Goal: Task Accomplishment & Management: Book appointment/travel/reservation

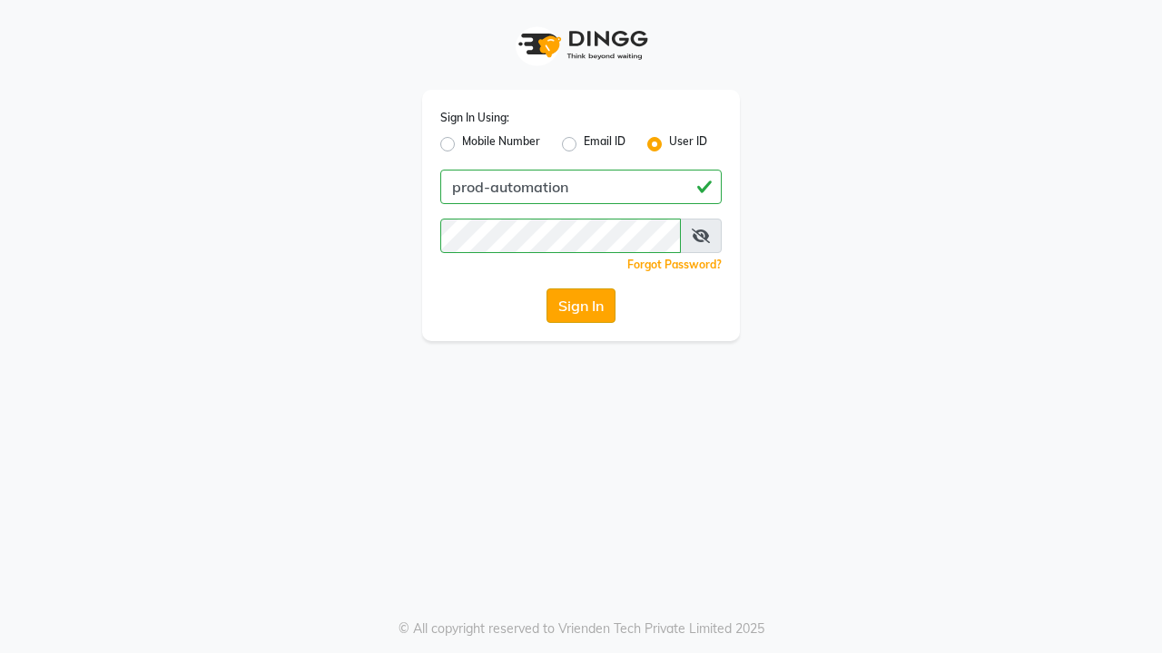
click at [581, 306] on button "Sign In" at bounding box center [580, 306] width 69 height 34
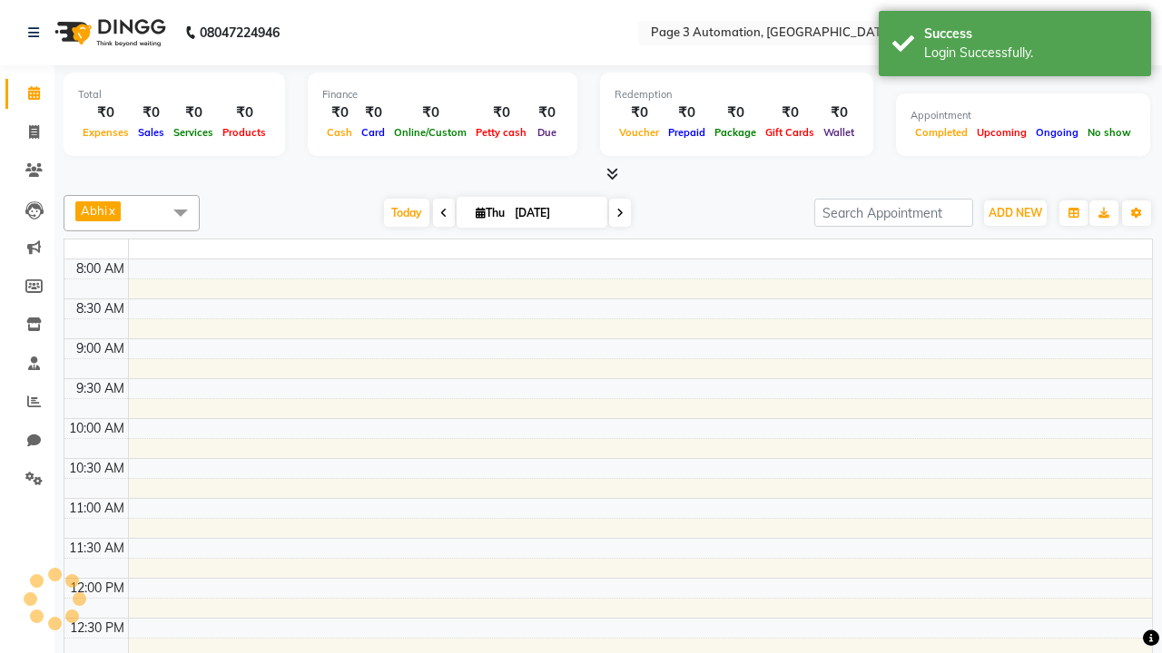
select select "en"
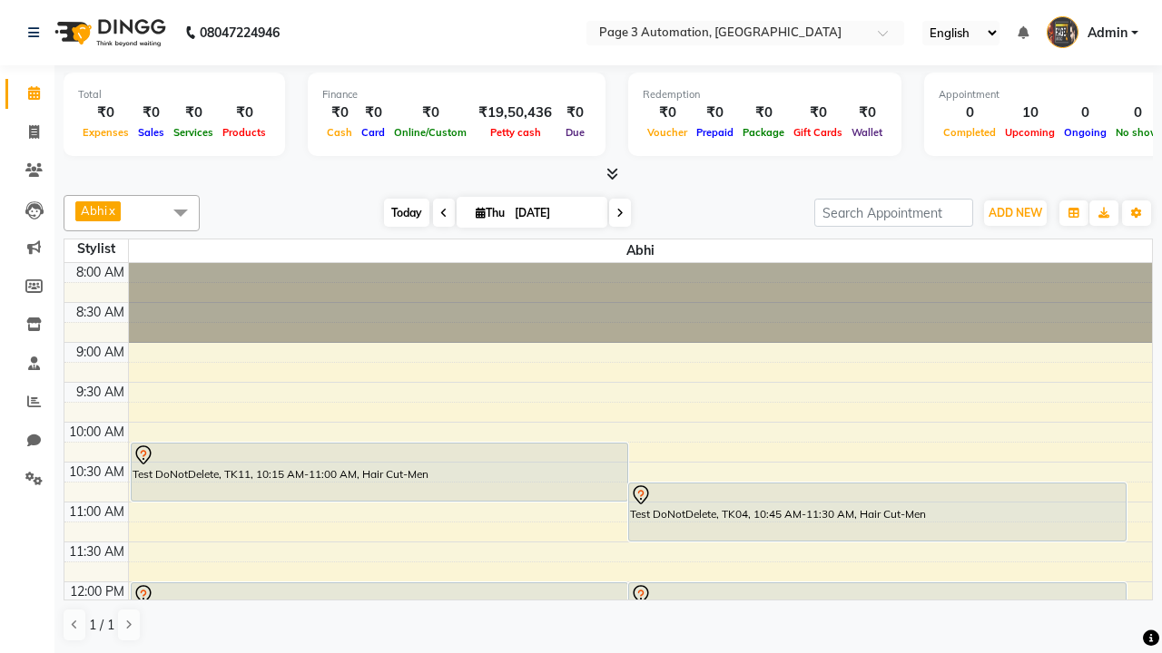
click at [397, 212] on span "Today" at bounding box center [406, 213] width 45 height 28
click at [1015, 212] on span "ADD NEW" at bounding box center [1015, 213] width 54 height 14
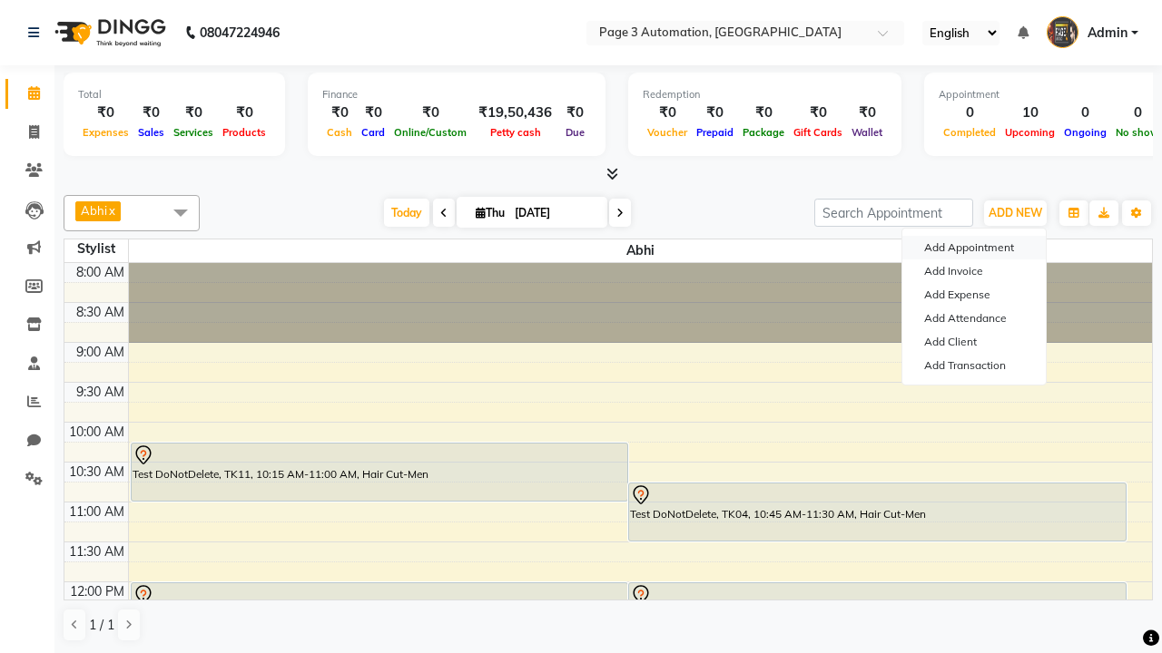
click at [974, 248] on button "Add Appointment" at bounding box center [973, 248] width 143 height 24
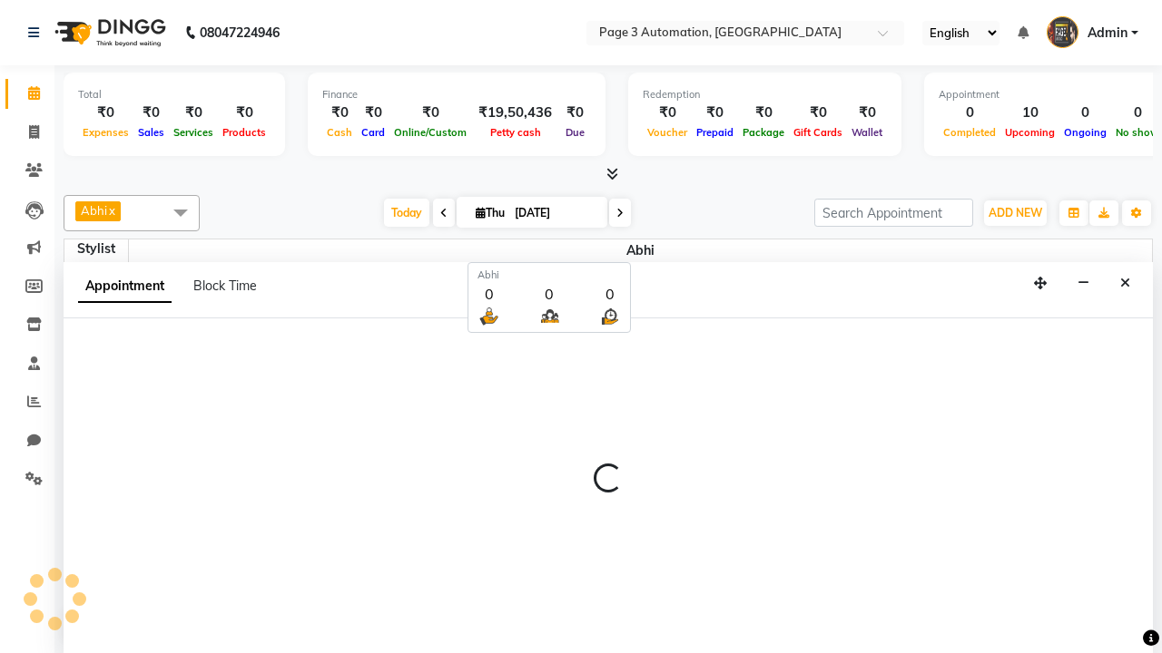
scroll to position [1, 0]
select select "tentative"
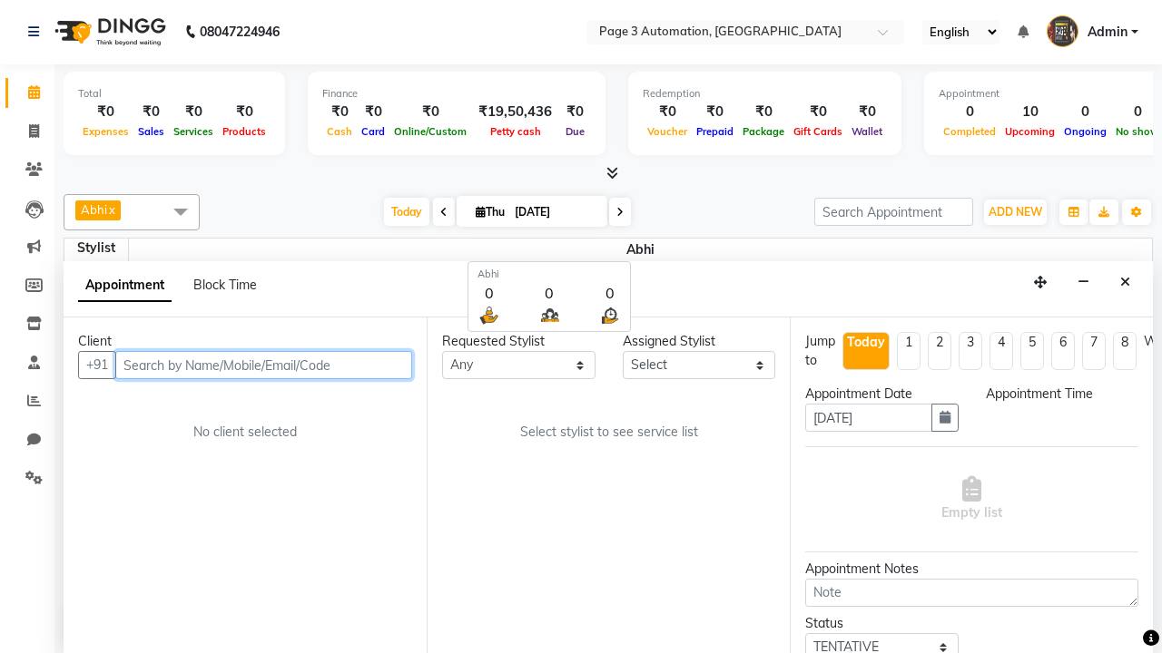
select select "540"
type input "8192346578"
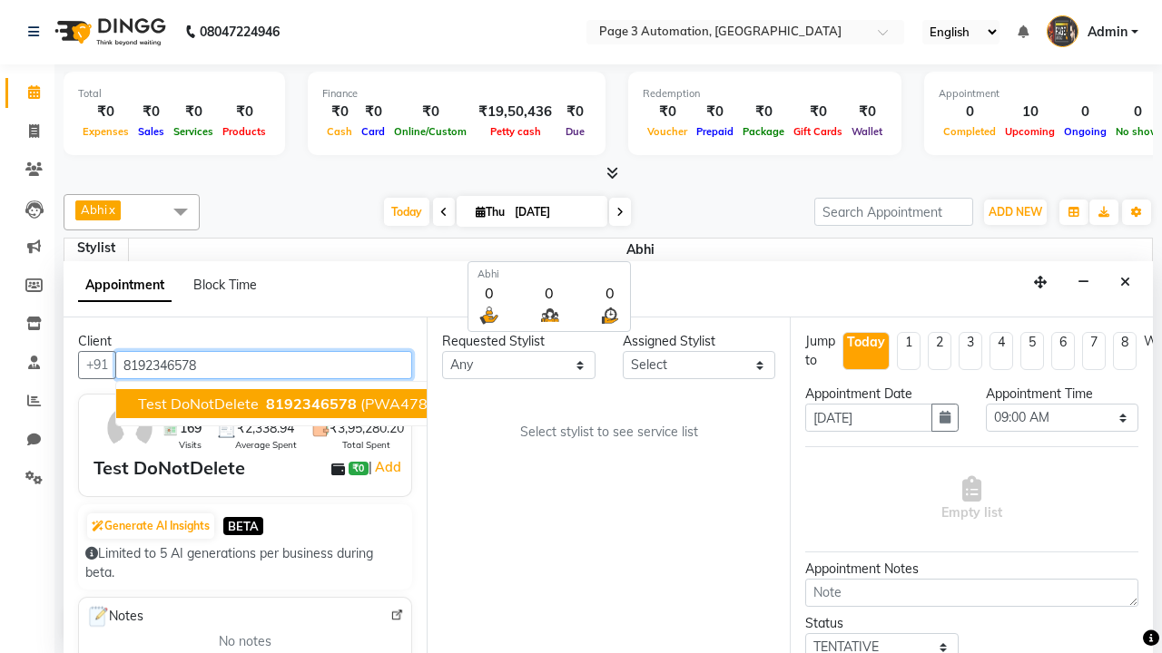
click at [266, 404] on span "8192346578" at bounding box center [311, 404] width 91 height 18
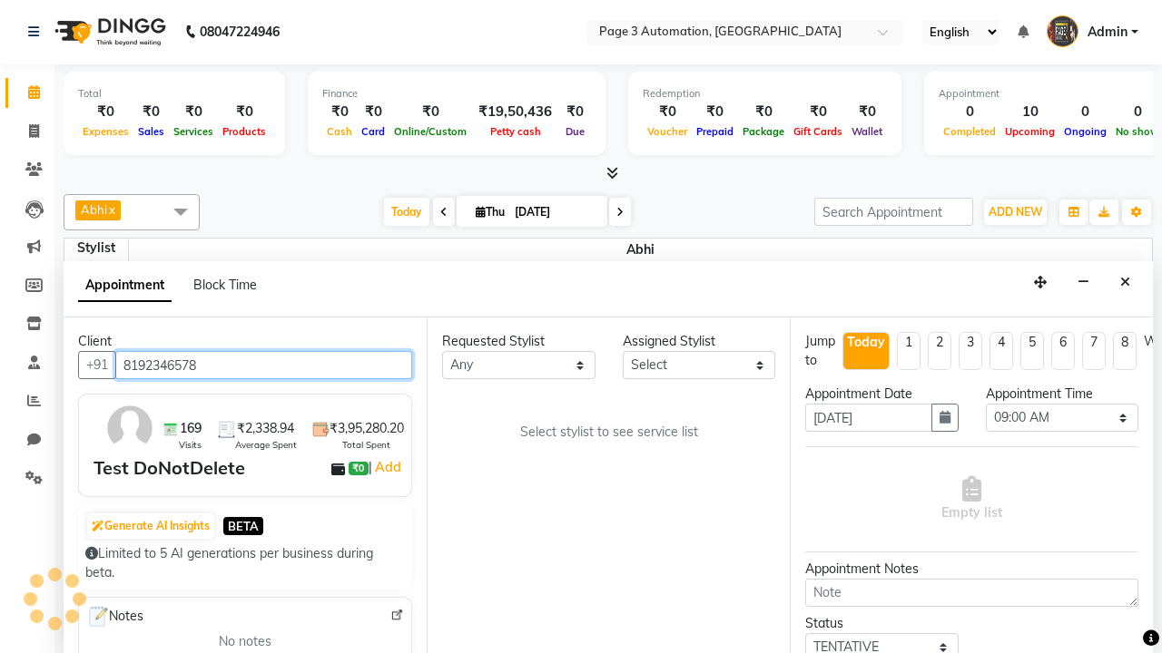
scroll to position [0, 0]
select select "711"
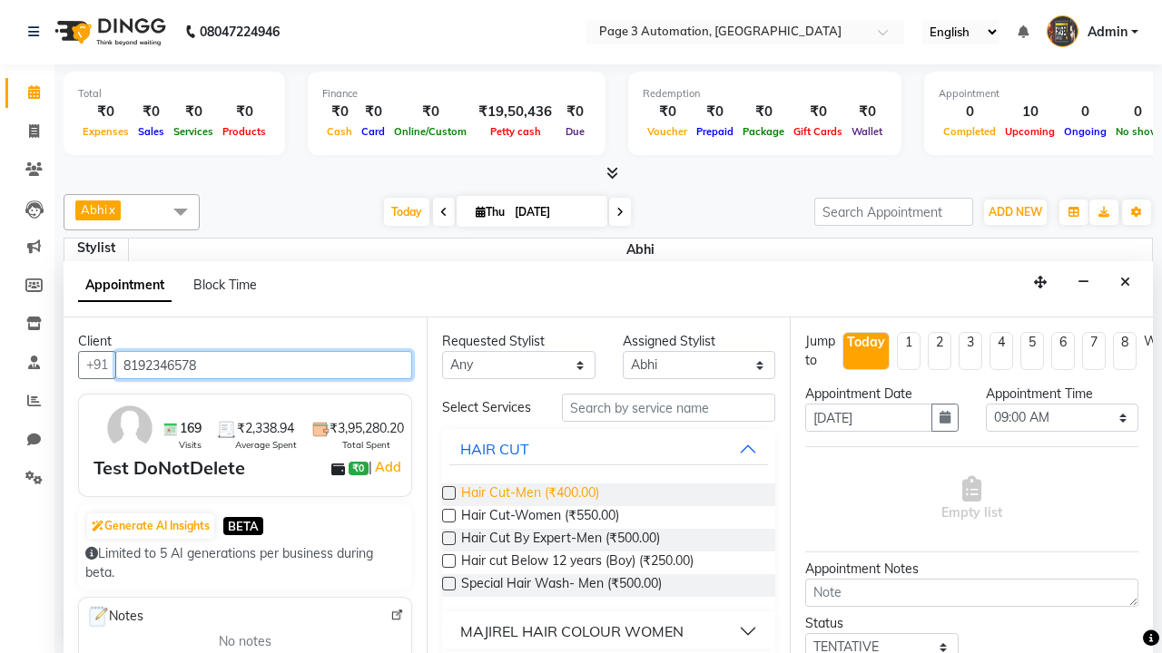
type input "8192346578"
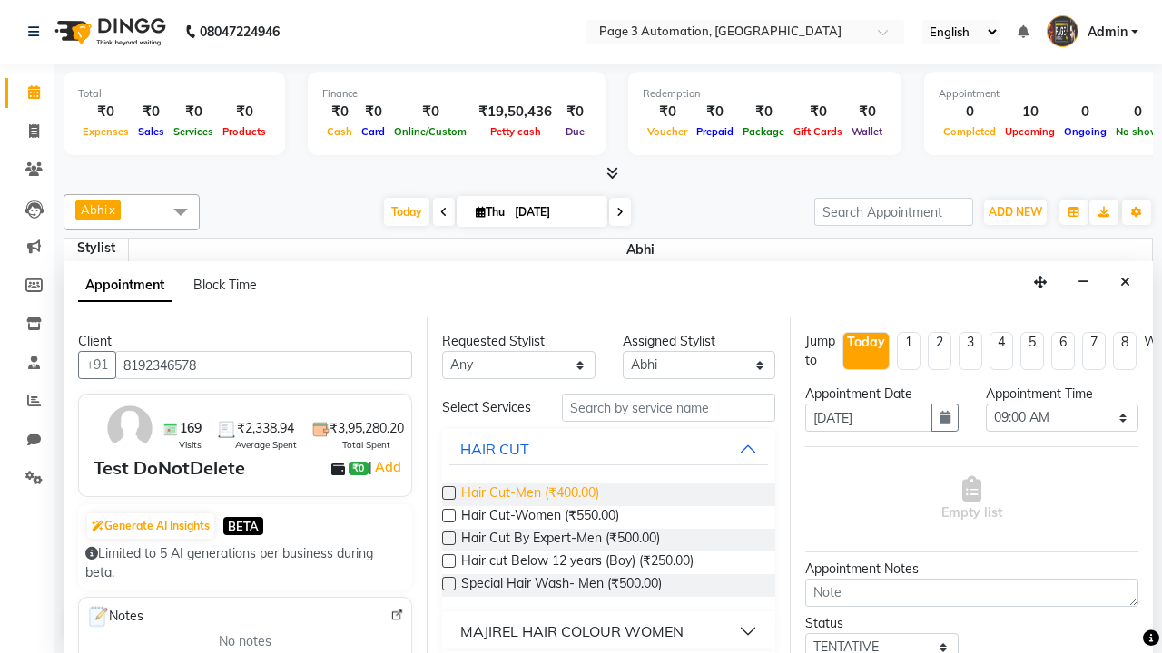
click at [529, 495] on span "Hair Cut-Men (₹400.00)" at bounding box center [530, 495] width 138 height 23
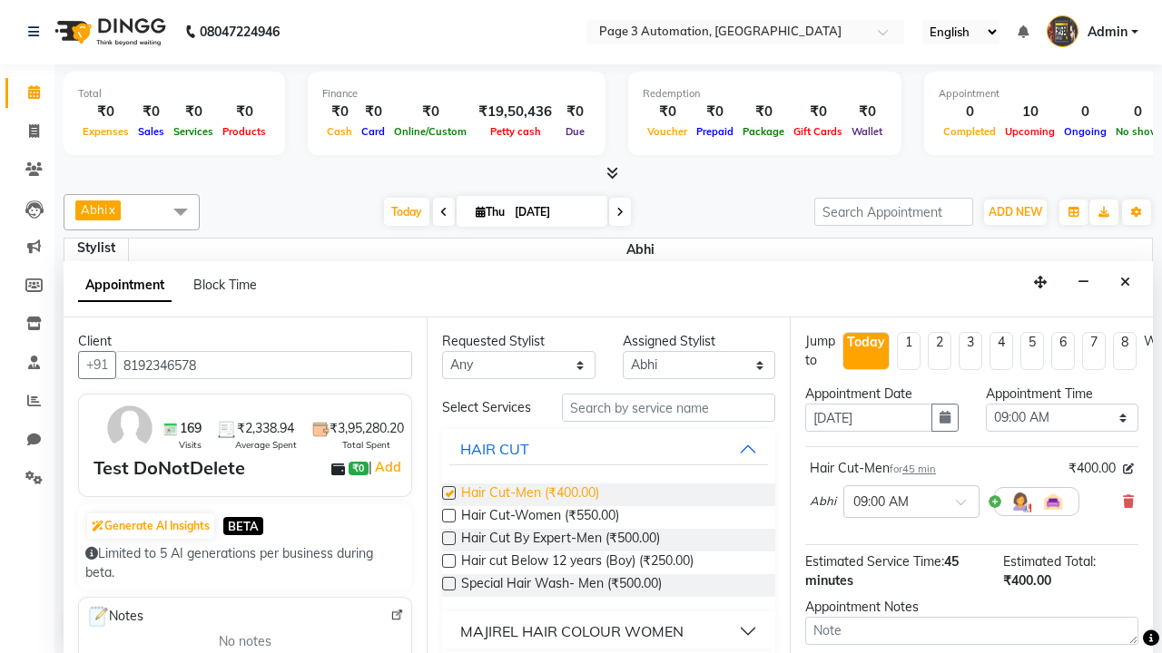
checkbox input "false"
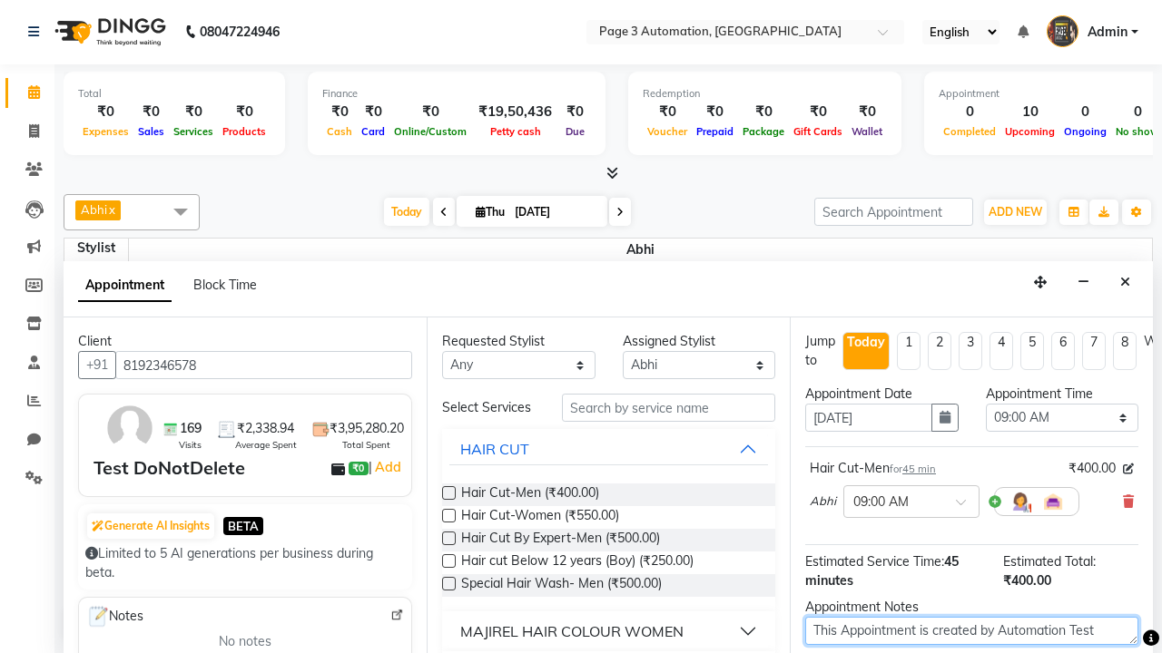
type textarea "This Appointment is created by Automation Test"
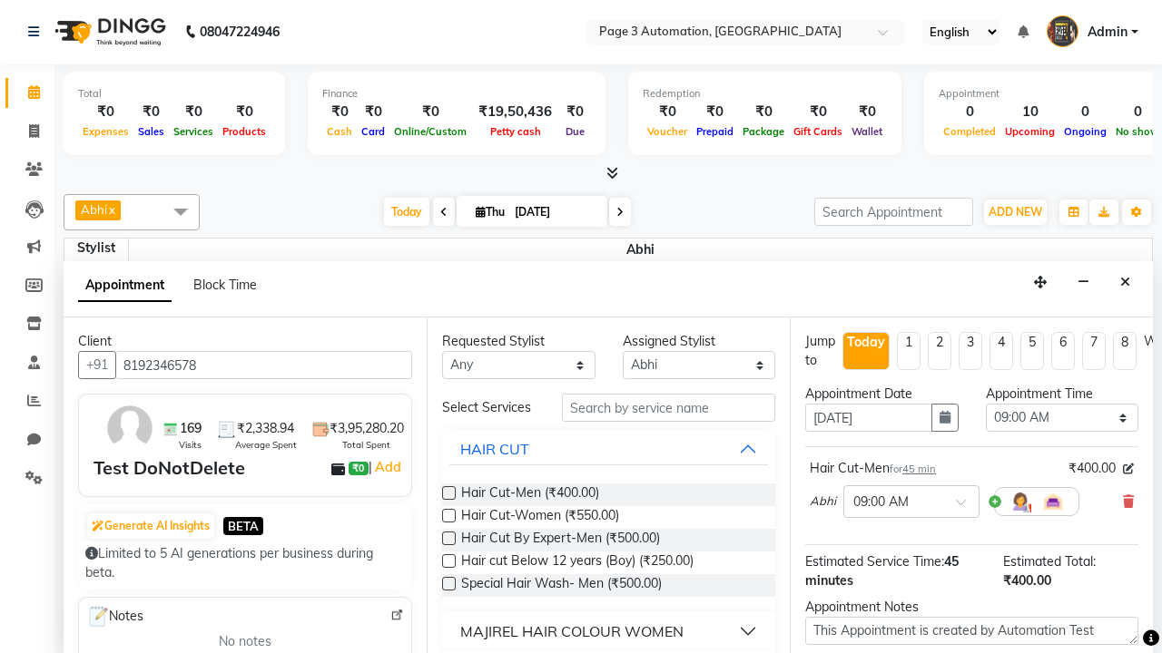
checkbox input "false"
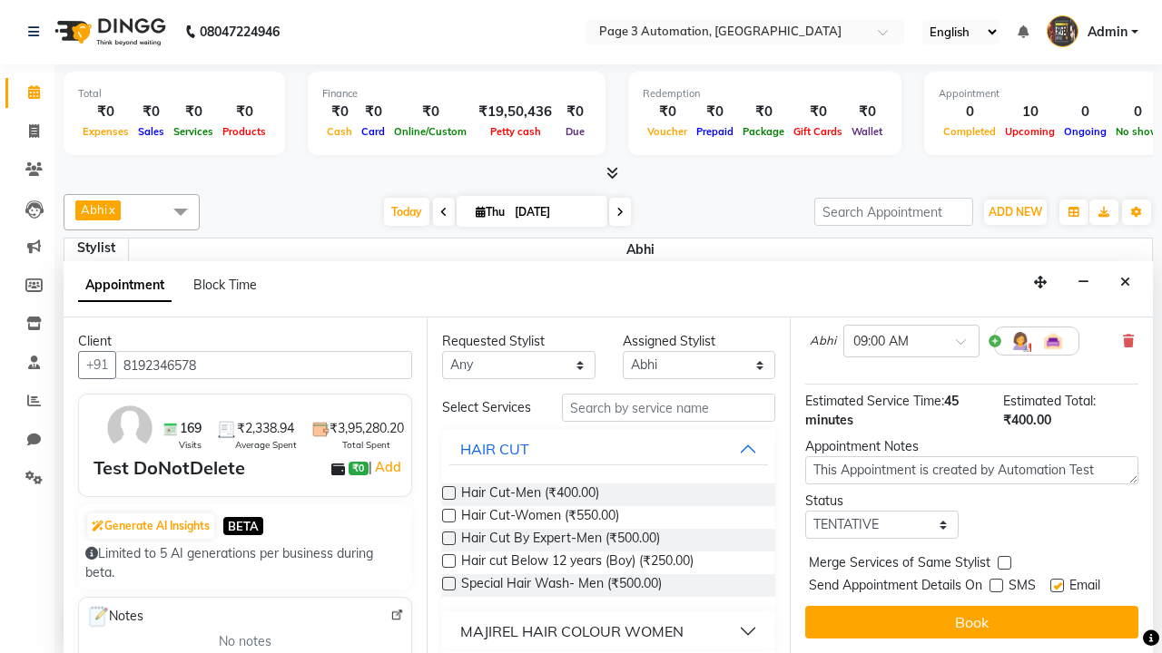
click at [1056, 585] on label at bounding box center [1057, 586] width 14 height 14
click at [1056, 585] on input "checkbox" at bounding box center [1056, 588] width 12 height 12
checkbox input "false"
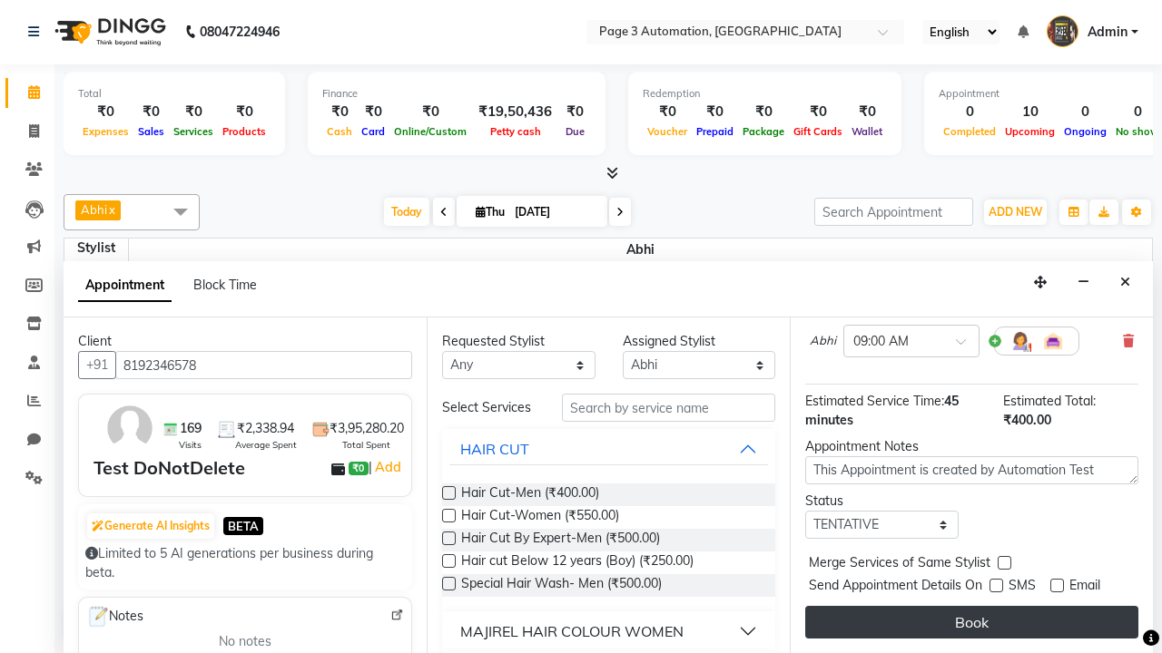
click at [971, 623] on button "Book" at bounding box center [971, 622] width 333 height 33
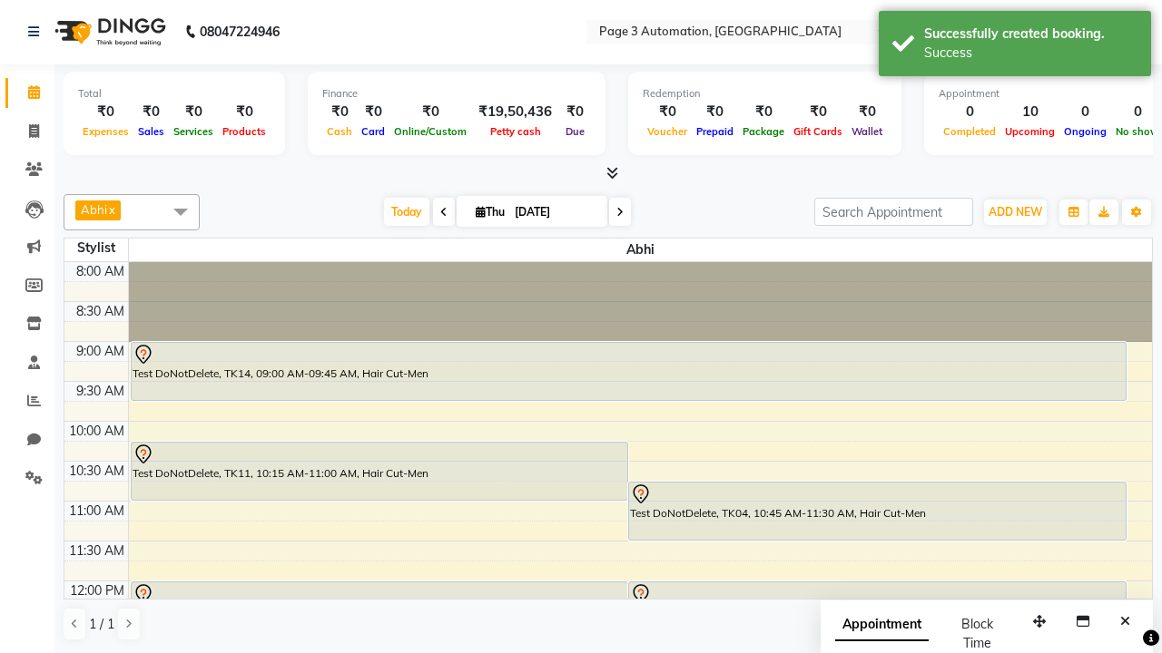
scroll to position [0, 0]
click at [1015, 46] on div "Success" at bounding box center [1030, 53] width 213 height 19
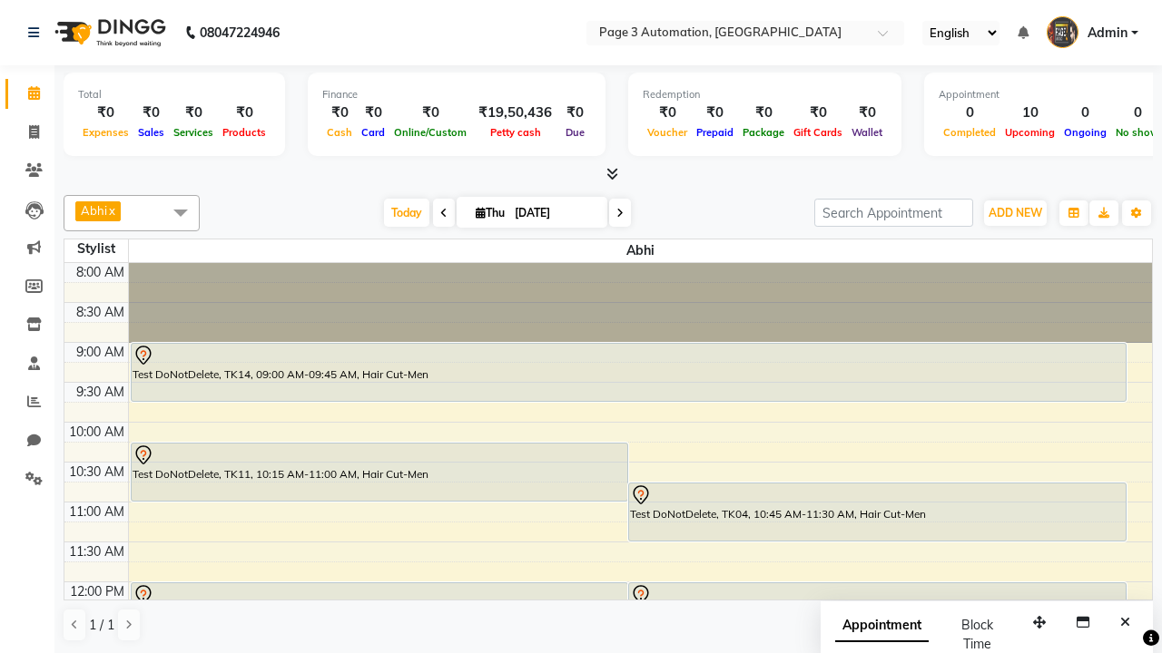
click at [181, 212] on span at bounding box center [180, 212] width 36 height 34
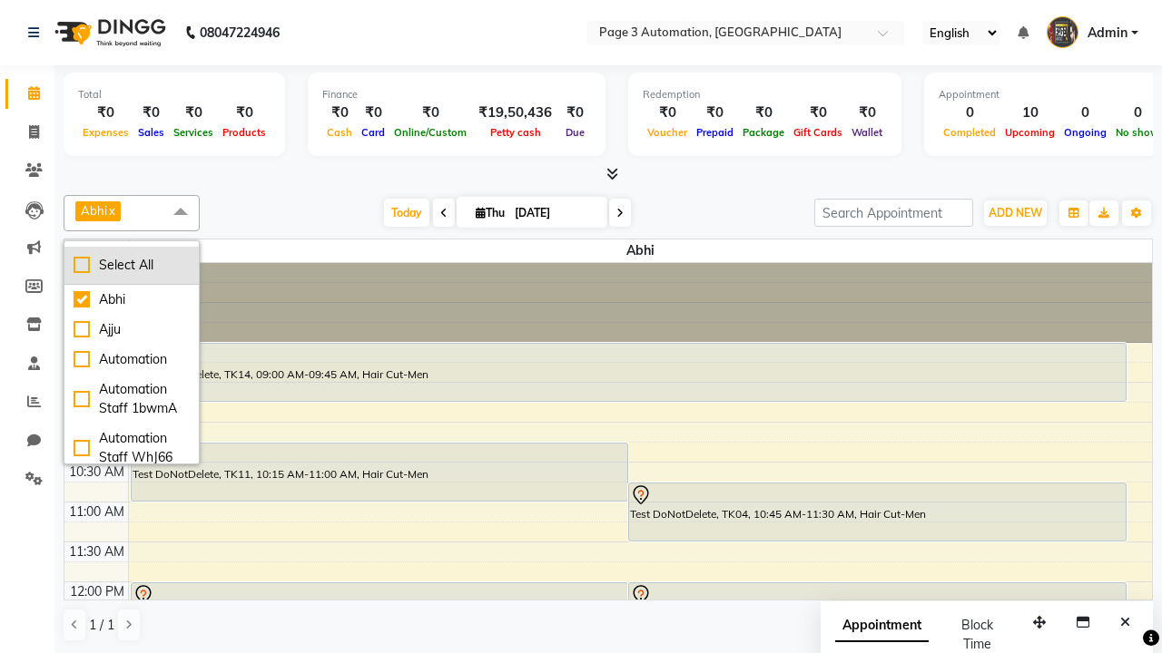
click at [132, 265] on div "Select All" at bounding box center [132, 265] width 116 height 19
checkbox input "true"
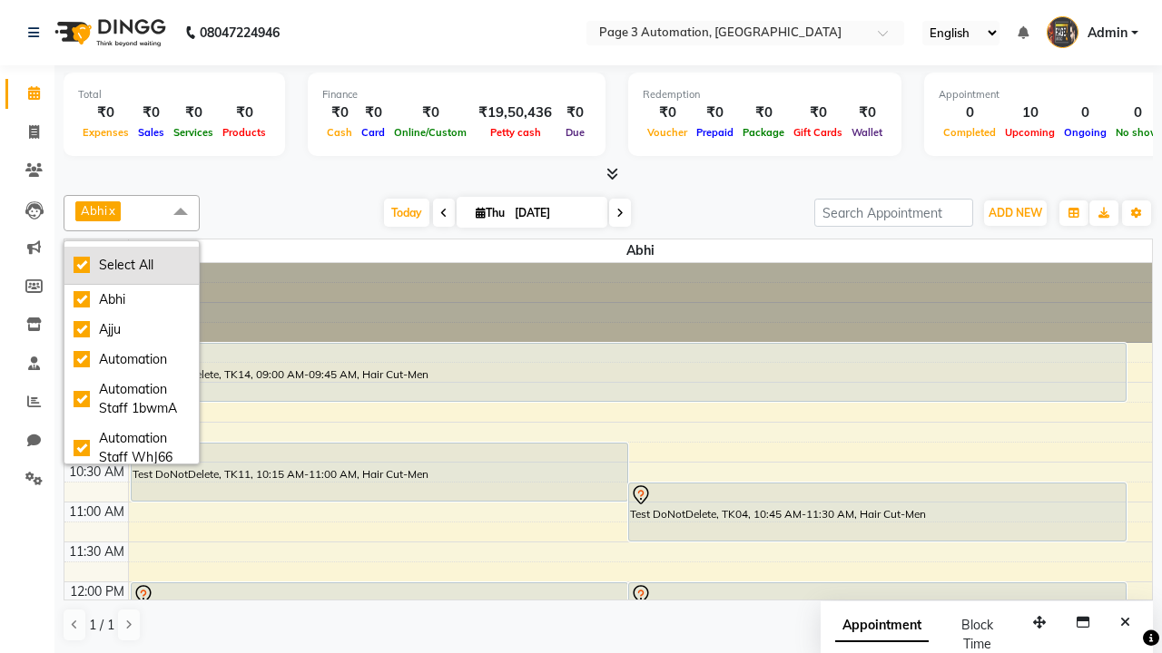
checkbox input "true"
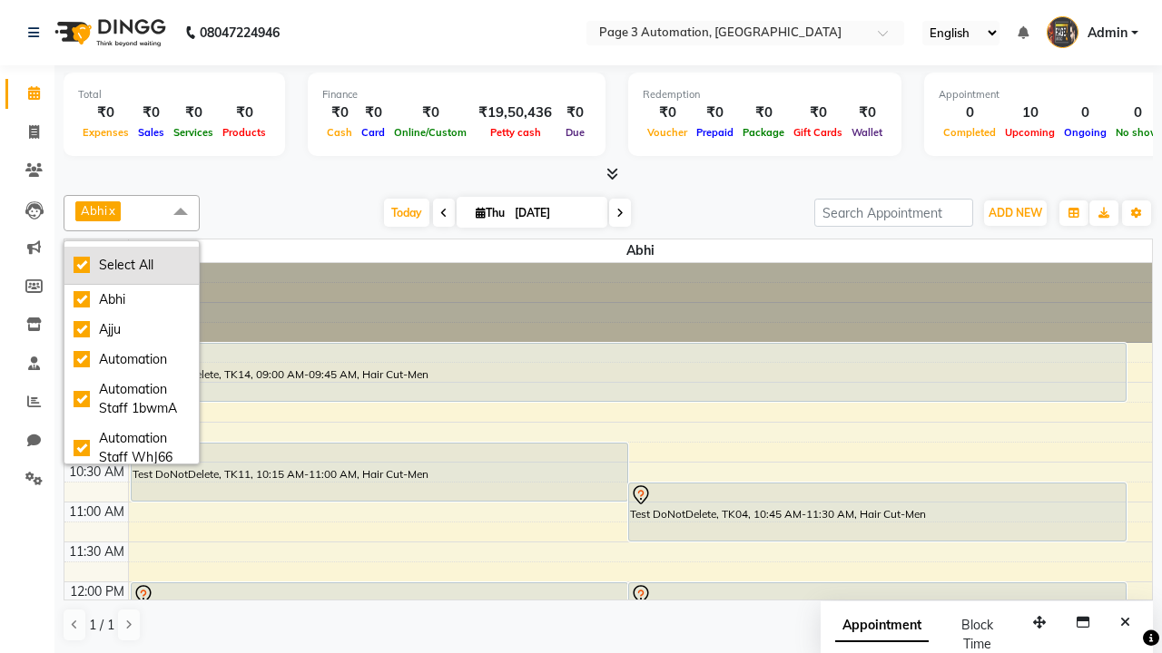
checkbox input "true"
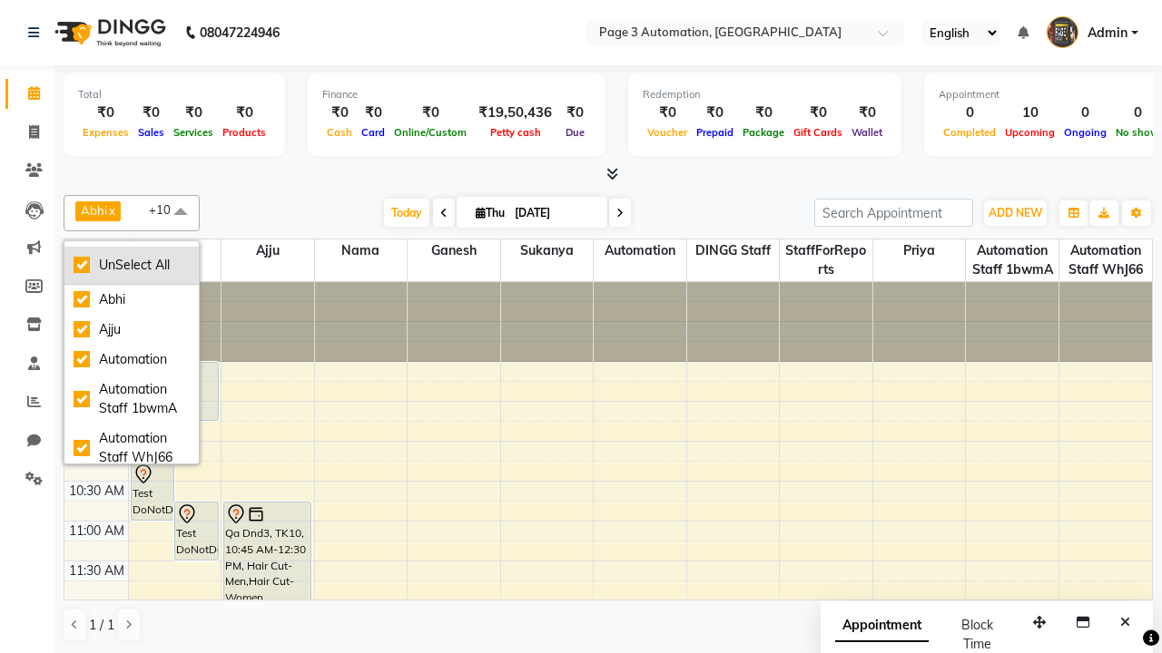
click at [132, 265] on div "UnSelect All" at bounding box center [132, 265] width 116 height 19
checkbox input "false"
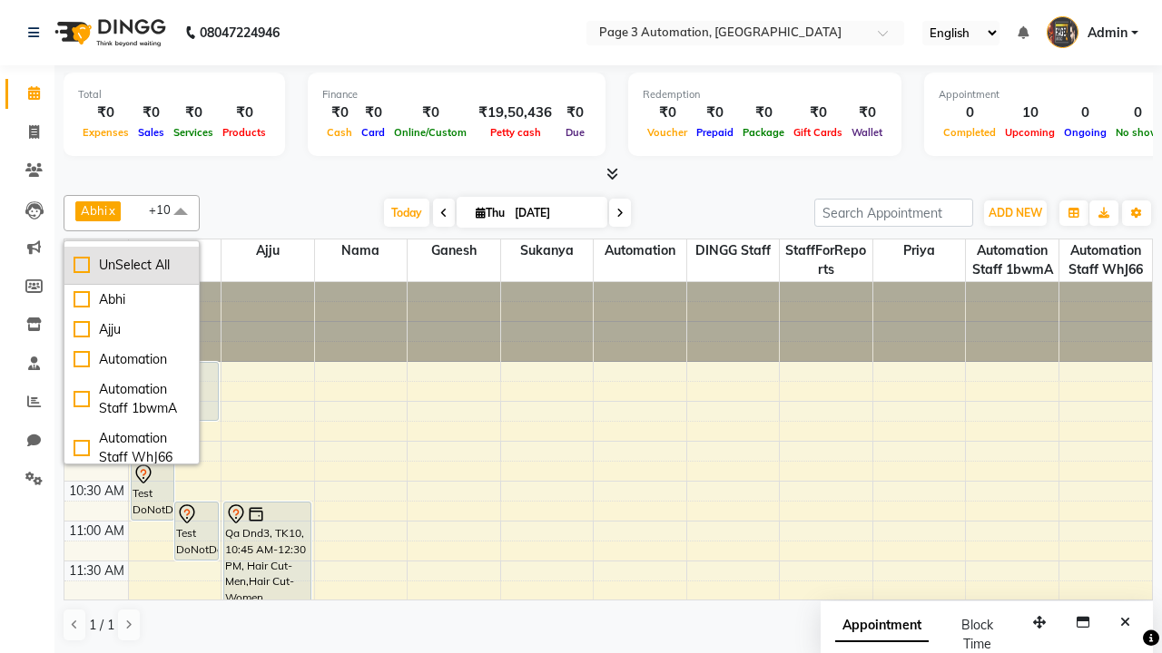
checkbox input "false"
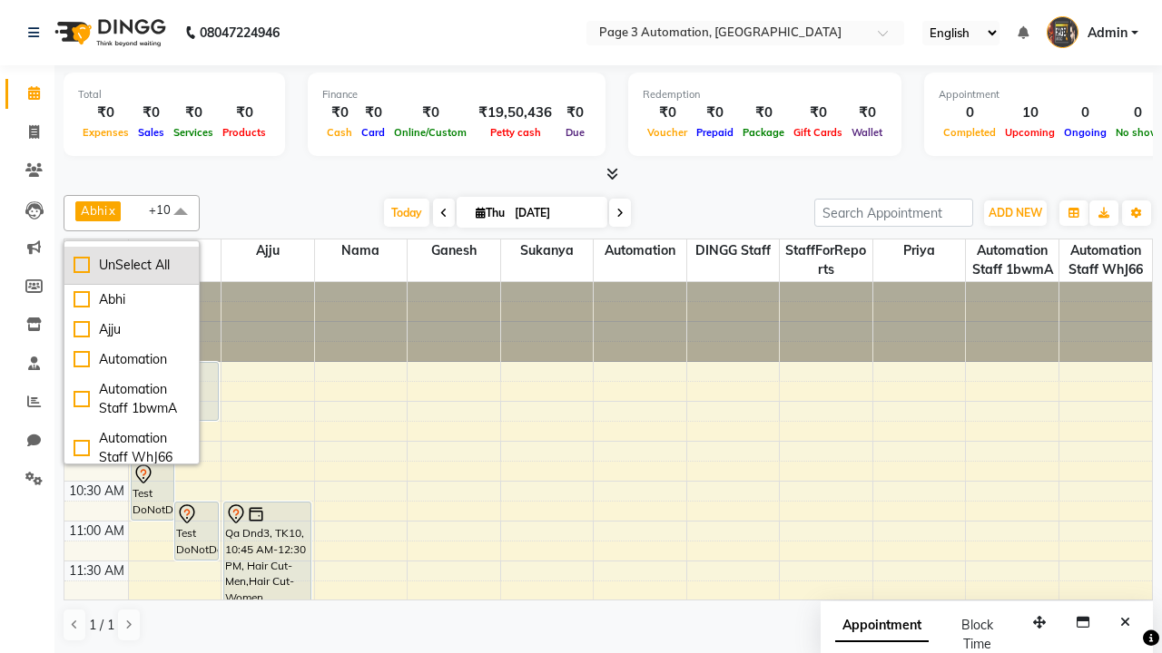
checkbox input "false"
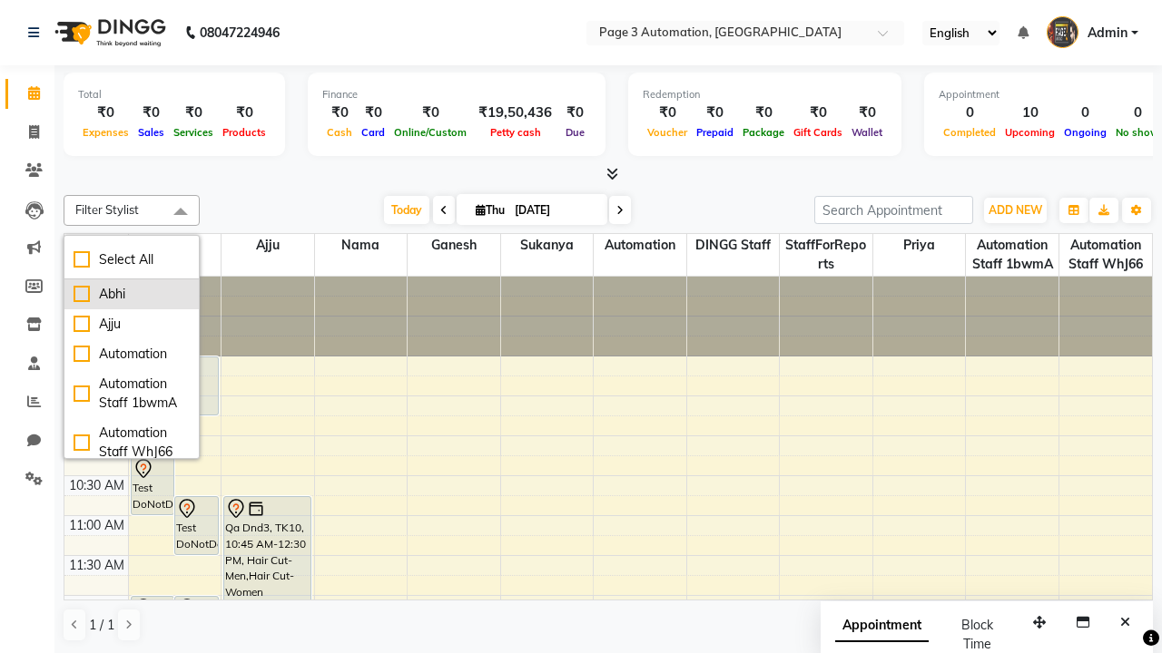
click at [132, 294] on div "Abhi" at bounding box center [132, 294] width 116 height 19
checkbox input "true"
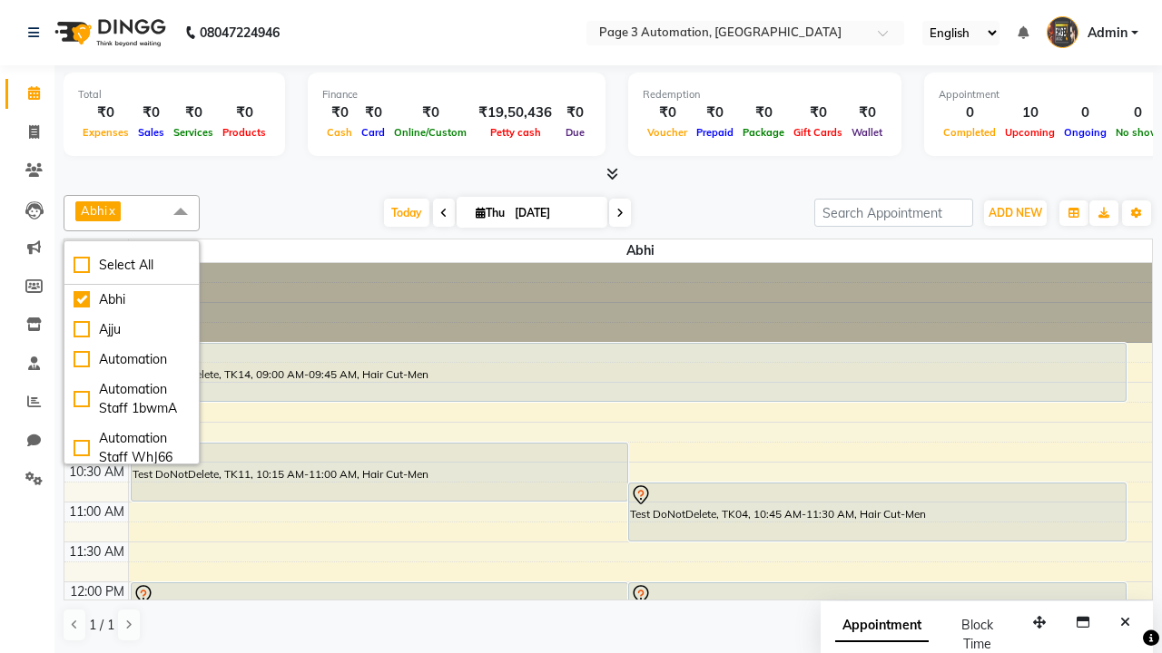
click at [181, 212] on span at bounding box center [180, 212] width 36 height 34
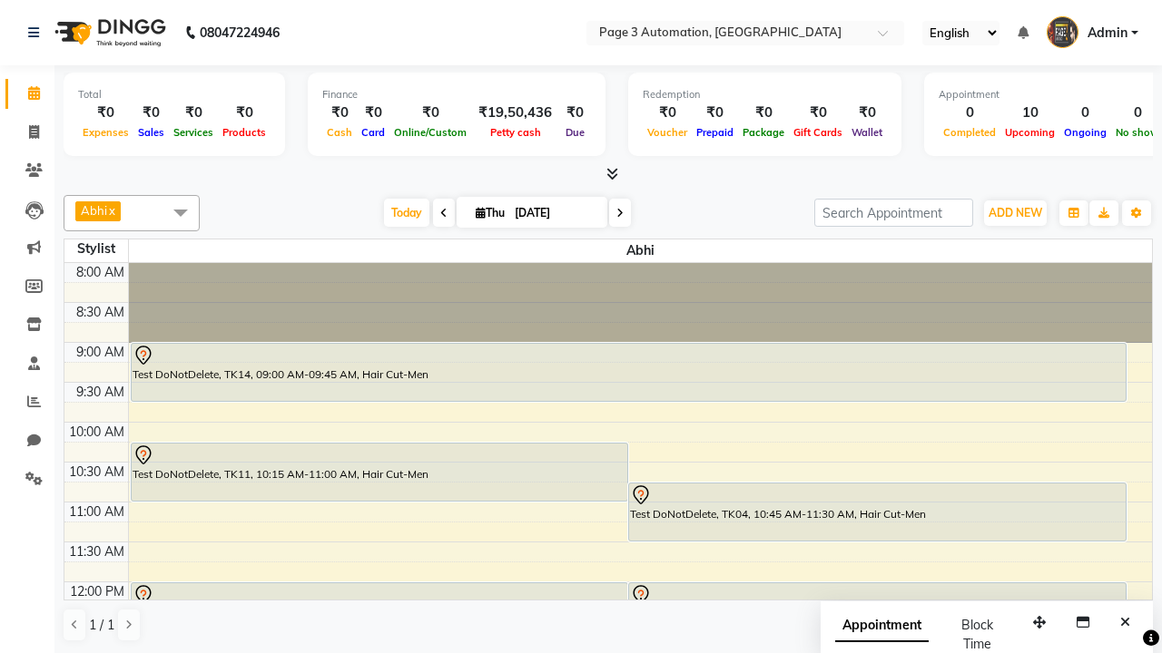
click at [628, 372] on div "Test DoNotDelete, TK14, 09:00 AM-09:45 AM, Hair Cut-Men" at bounding box center [629, 372] width 994 height 57
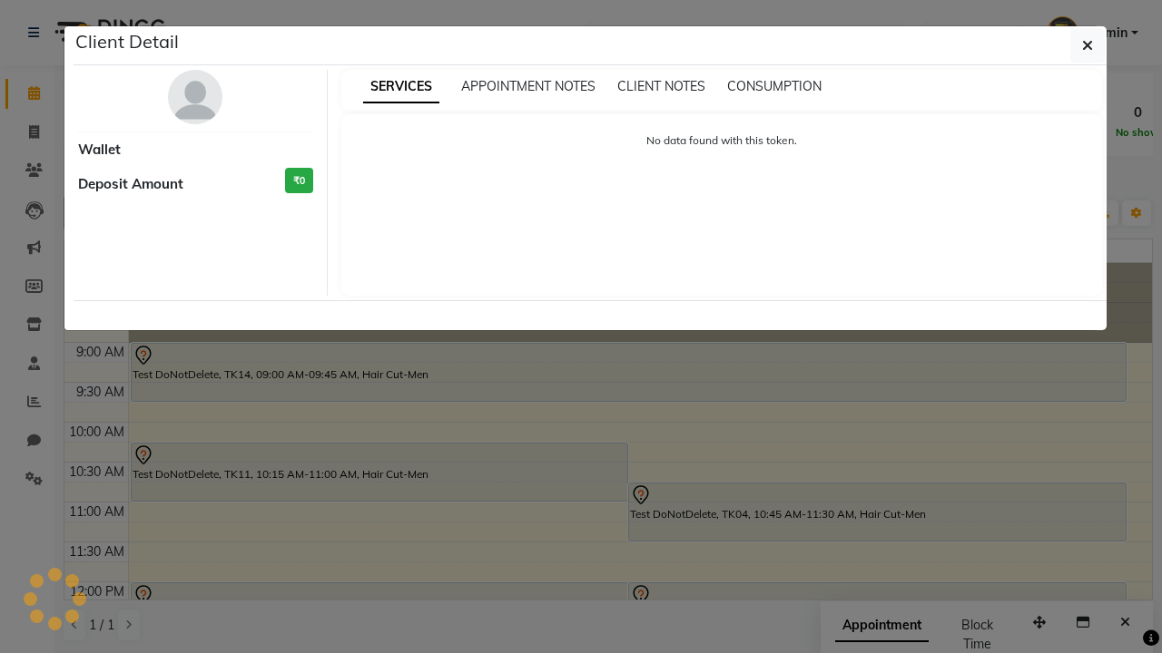
select select "7"
